Goal: Task Accomplishment & Management: Use online tool/utility

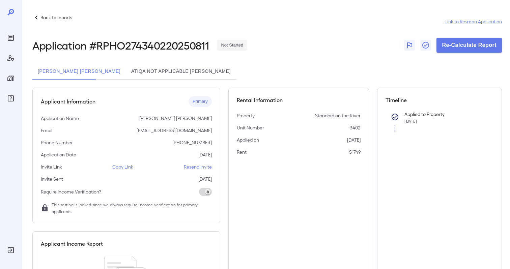
click at [358, 75] on div "Kurt David English Atiqa Not Applicable Arif" at bounding box center [266, 71] width 469 height 16
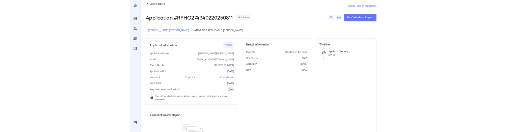
scroll to position [4, 0]
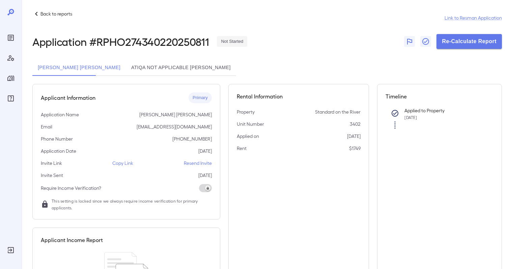
click at [142, 58] on div "Back to reports Link to Resman Application Application # RPHO274340220250811 No…" at bounding box center [266, 171] width 469 height 322
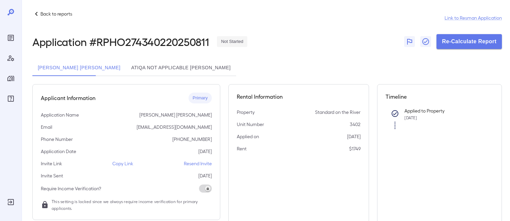
click at [127, 66] on button "Atiqa Not Applicable Arif" at bounding box center [181, 68] width 110 height 16
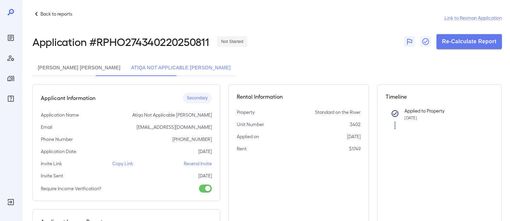
click at [73, 66] on button "Kurt David English" at bounding box center [78, 68] width 93 height 16
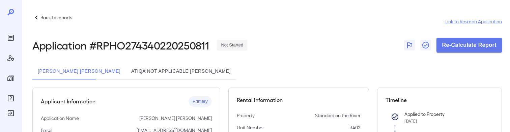
scroll to position [4, 0]
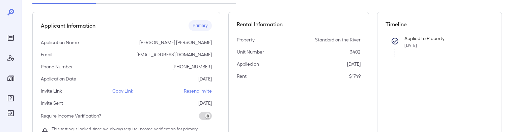
scroll to position [81, 0]
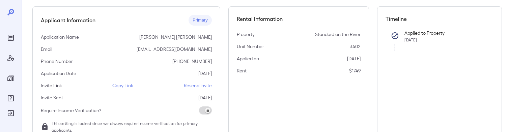
click at [126, 84] on p "Copy Link" at bounding box center [122, 85] width 21 height 7
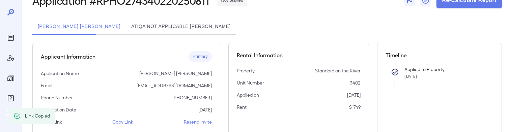
click at [150, 22] on button "Atiqa Not Applicable Arif" at bounding box center [181, 27] width 110 height 16
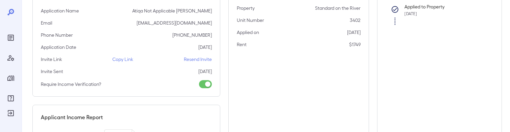
scroll to position [116, 0]
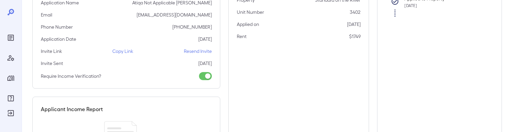
click at [125, 53] on p "Copy Link" at bounding box center [122, 51] width 21 height 7
click at [127, 54] on p "Copy Link" at bounding box center [122, 51] width 21 height 7
click at [118, 54] on p "Copy Link" at bounding box center [122, 51] width 21 height 7
